Goal: Transaction & Acquisition: Obtain resource

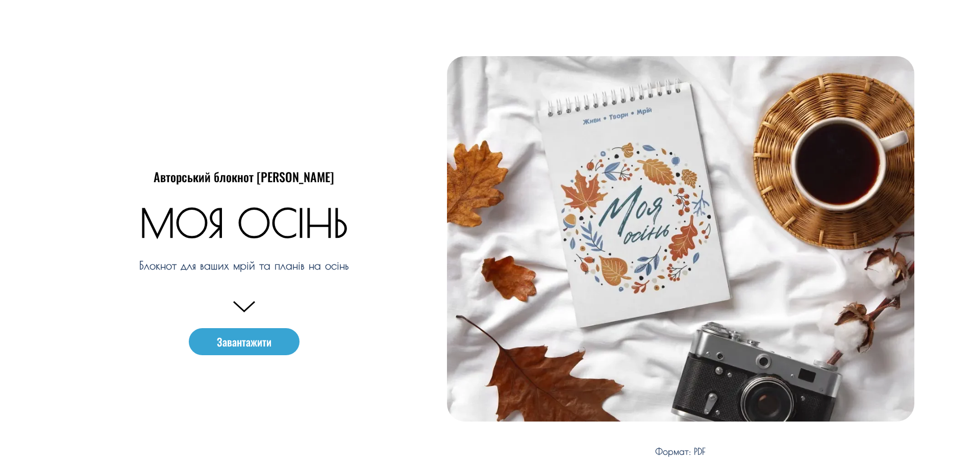
scroll to position [255, 0]
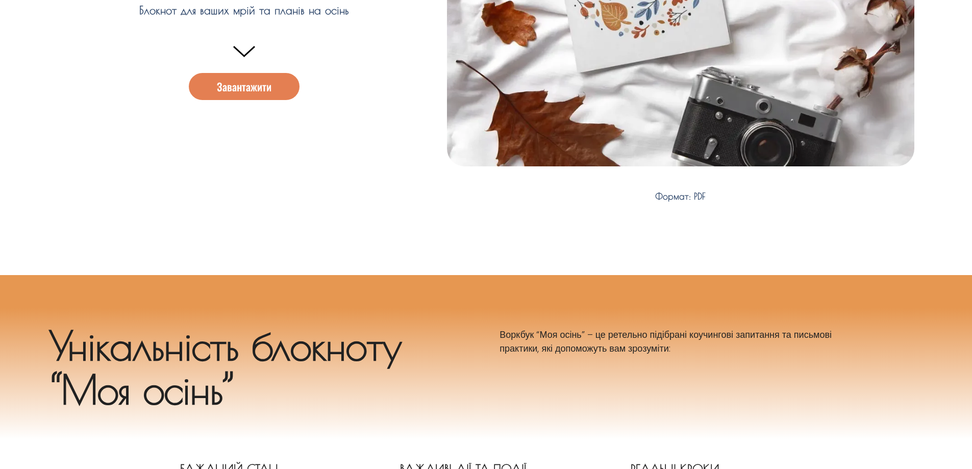
click at [242, 85] on span "Завантажити" at bounding box center [244, 86] width 55 height 11
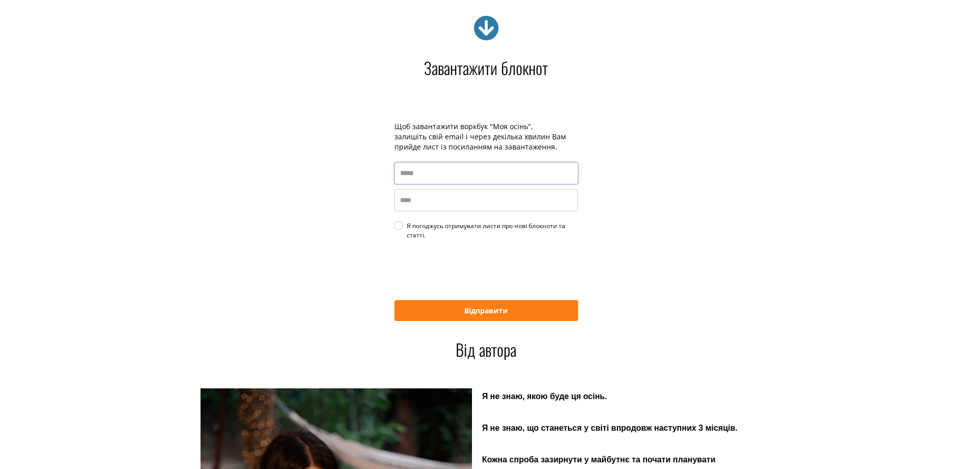
click at [430, 175] on input "email" at bounding box center [486, 173] width 184 height 22
type input "**********"
click at [407, 198] on input "name" at bounding box center [486, 200] width 184 height 22
type input "****"
click at [407, 224] on div "Я погоджусь отримувати листи про нові блокноти та статті." at bounding box center [492, 230] width 171 height 18
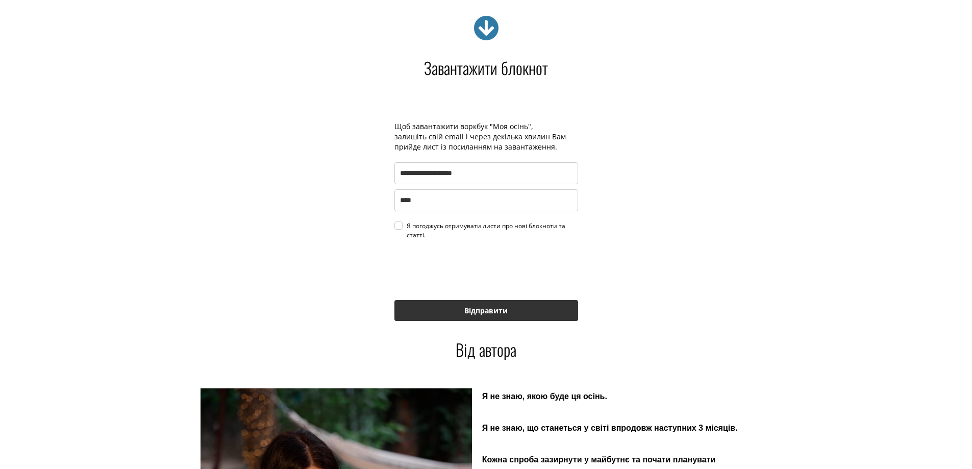
click at [501, 312] on button "Відправити" at bounding box center [486, 310] width 184 height 21
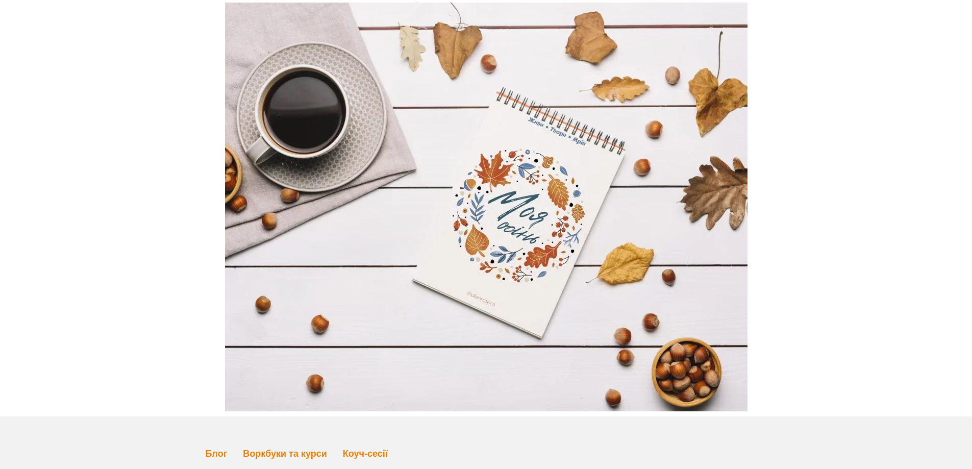
scroll to position [3308, 0]
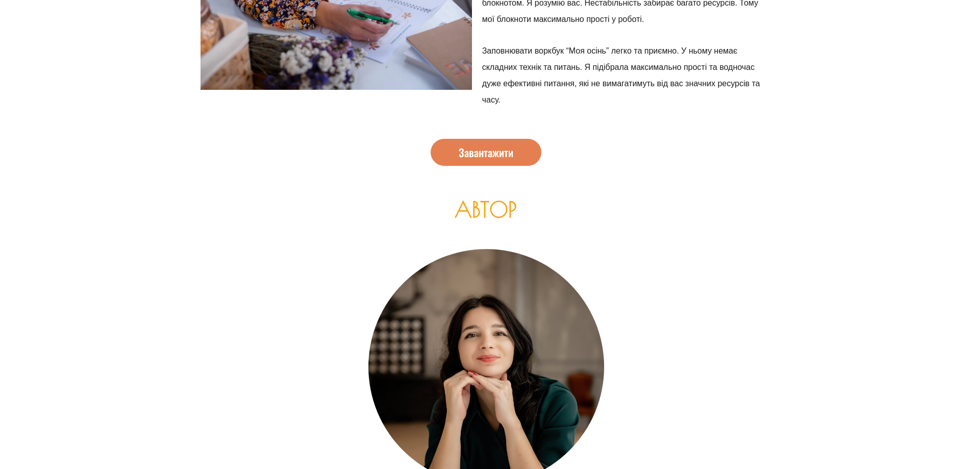
click at [491, 147] on span "Завантажити" at bounding box center [486, 152] width 55 height 11
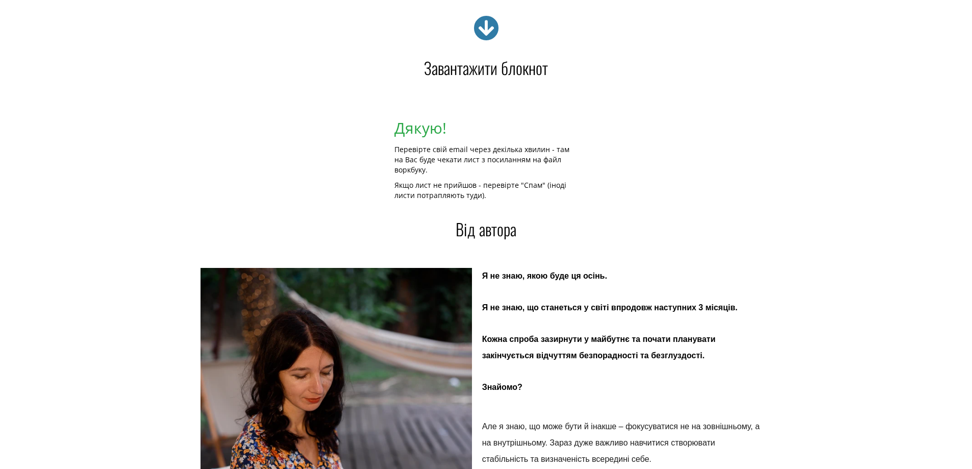
click at [490, 22] on icon at bounding box center [486, 28] width 26 height 26
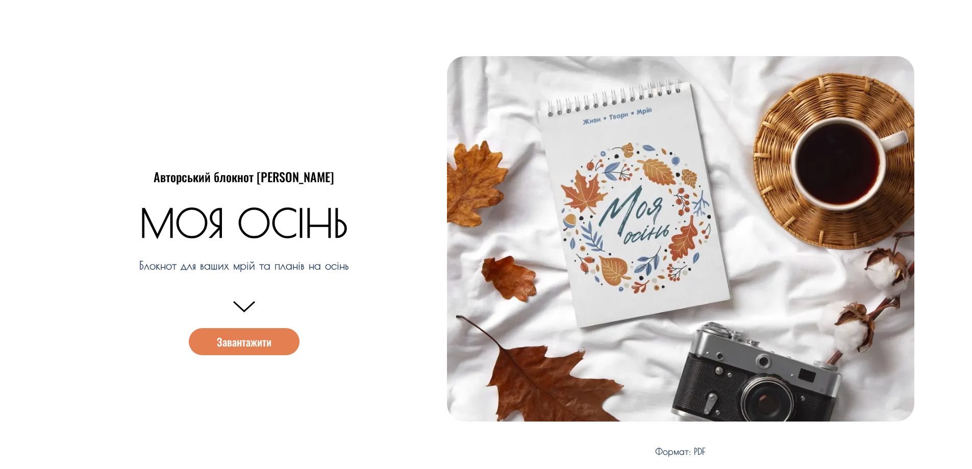
click at [264, 339] on span "Завантажити" at bounding box center [244, 341] width 55 height 11
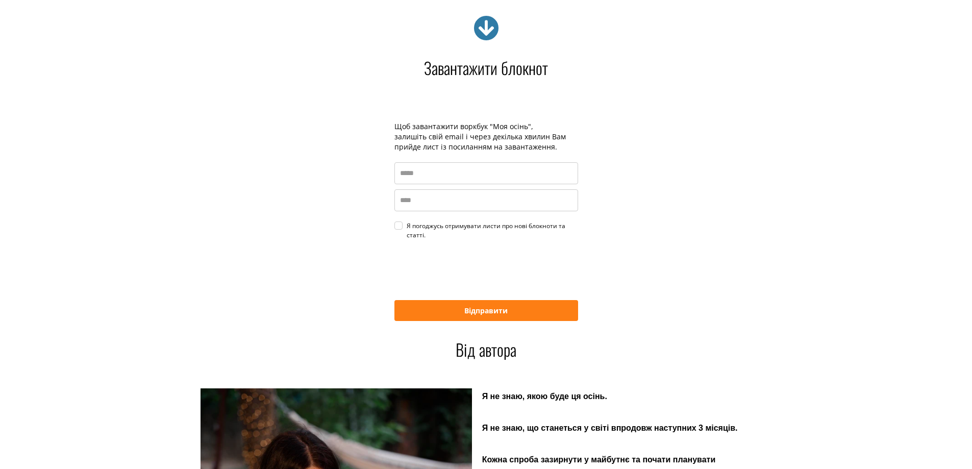
click at [422, 178] on input "email" at bounding box center [486, 173] width 184 height 22
type input "**********"
click at [416, 199] on input "name" at bounding box center [486, 200] width 184 height 22
type input "****"
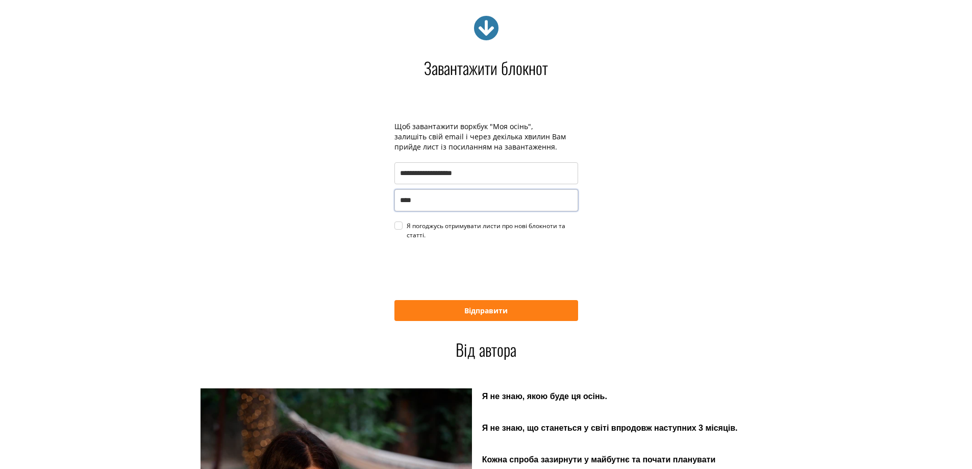
click at [407, 226] on div "Я погоджусь отримувати листи про нові блокноти та статті." at bounding box center [492, 230] width 171 height 18
click at [488, 311] on button "Відправити" at bounding box center [486, 310] width 184 height 21
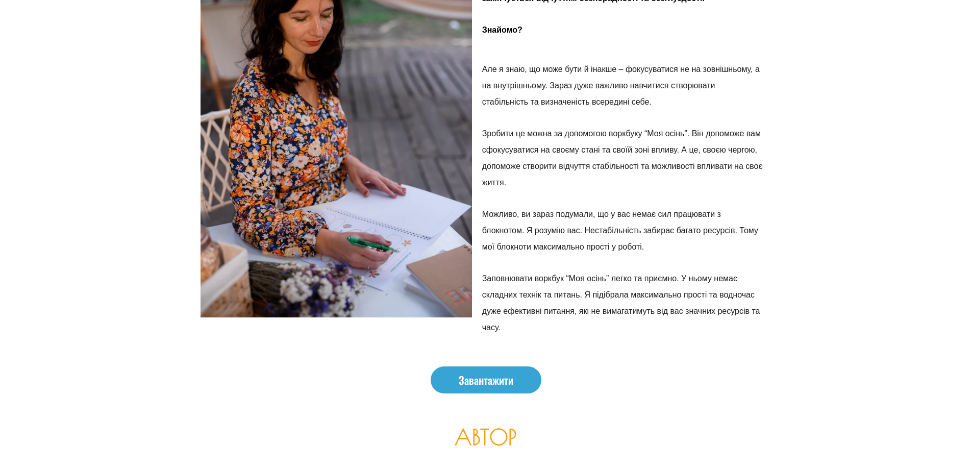
scroll to position [2570, 0]
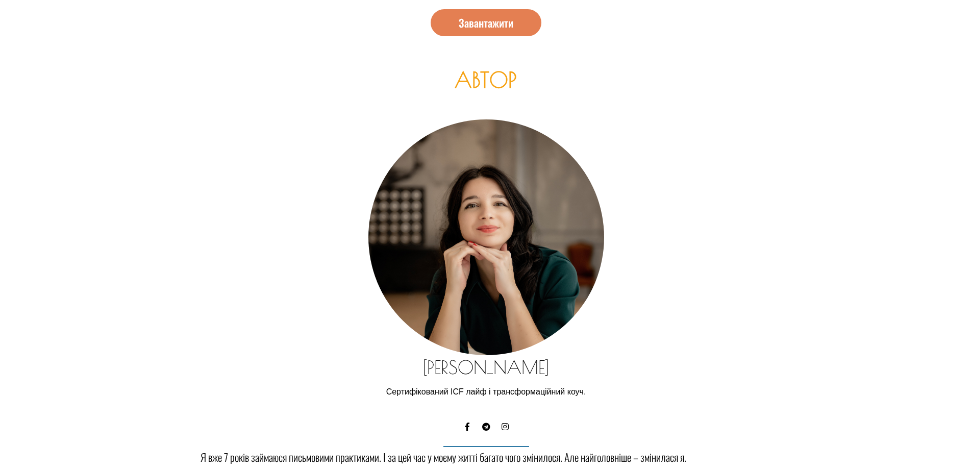
click at [495, 17] on span "Завантажити" at bounding box center [486, 22] width 55 height 11
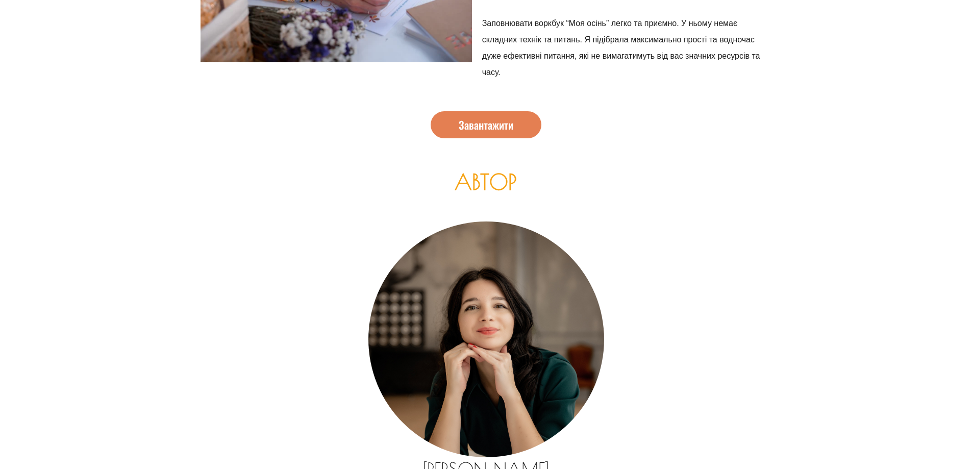
click at [507, 124] on link "Завантажити" at bounding box center [486, 124] width 111 height 27
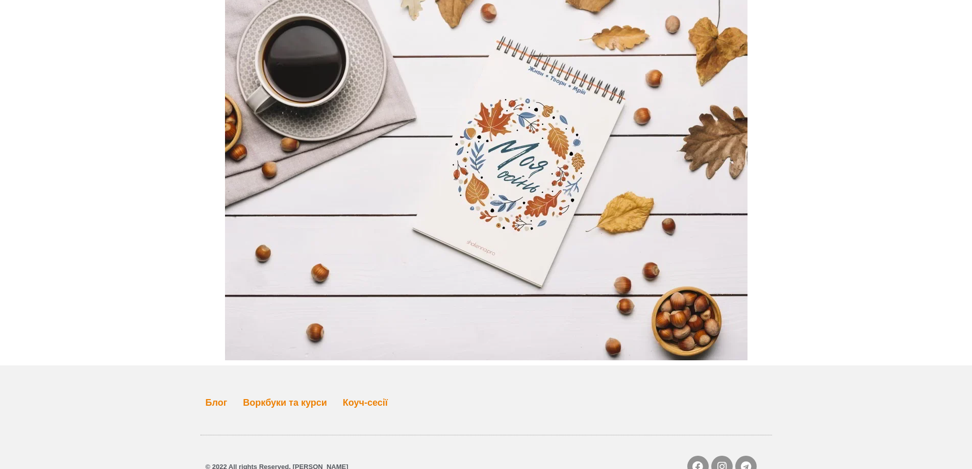
scroll to position [3308, 0]
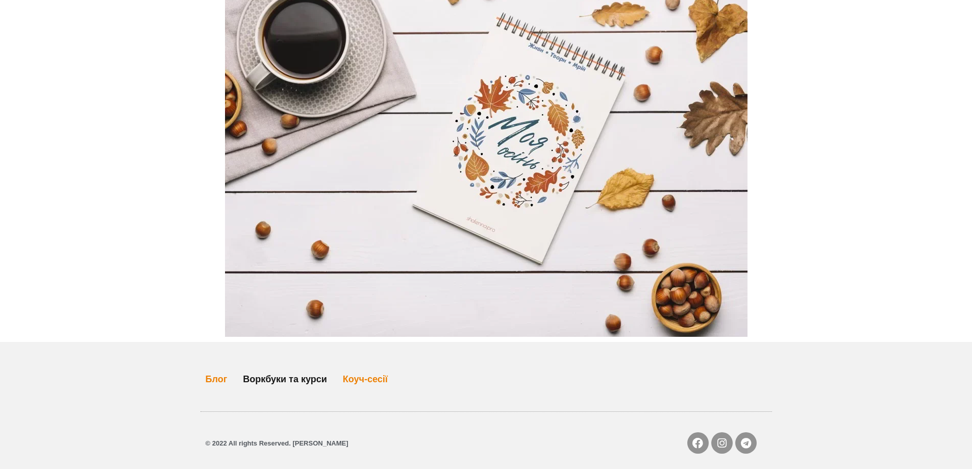
click at [289, 369] on link "Воркбуки та курси" at bounding box center [285, 378] width 84 height 23
